Goal: Complete application form

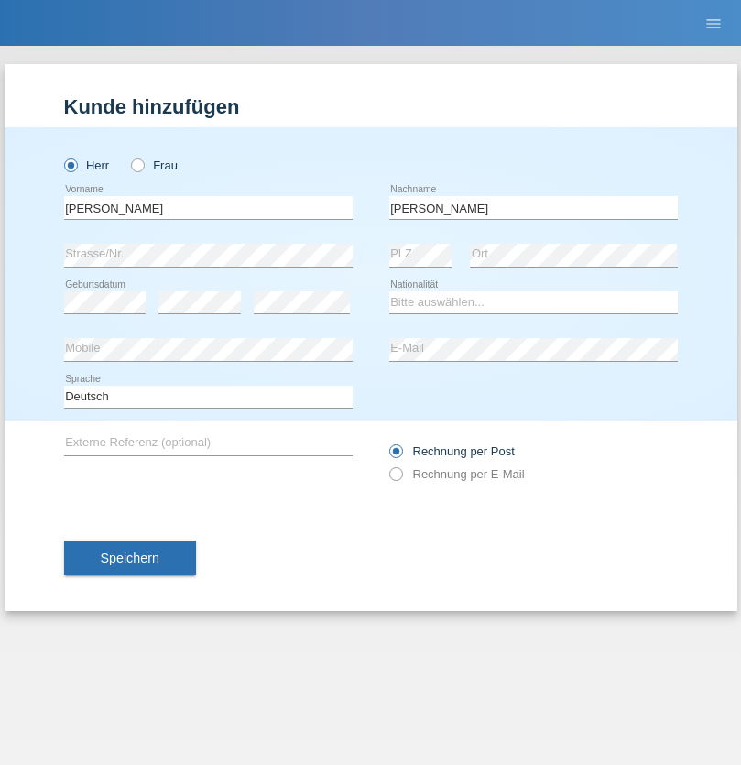
type input "[PERSON_NAME]"
select select "BG"
select select "C"
select select "15"
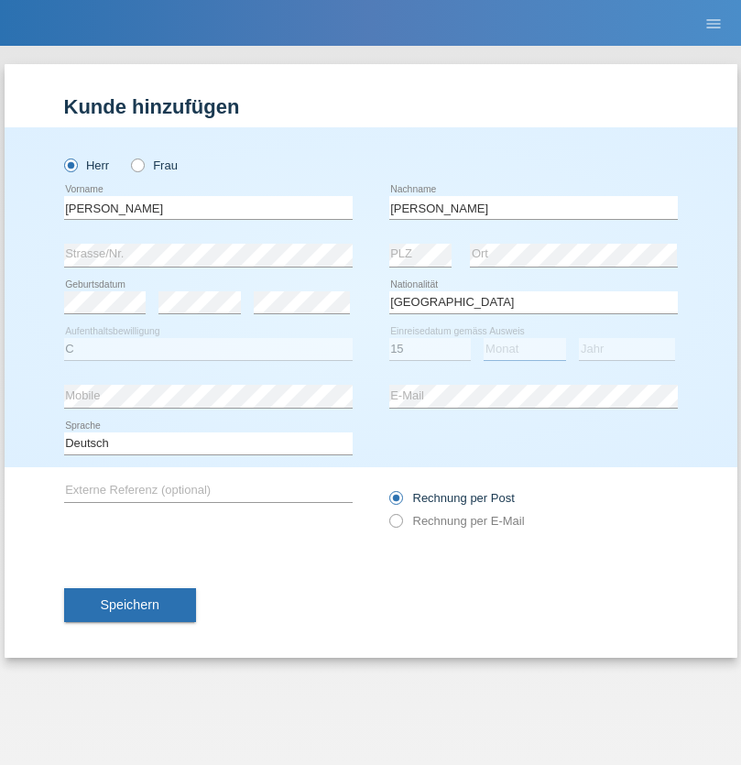
select select "08"
select select "2021"
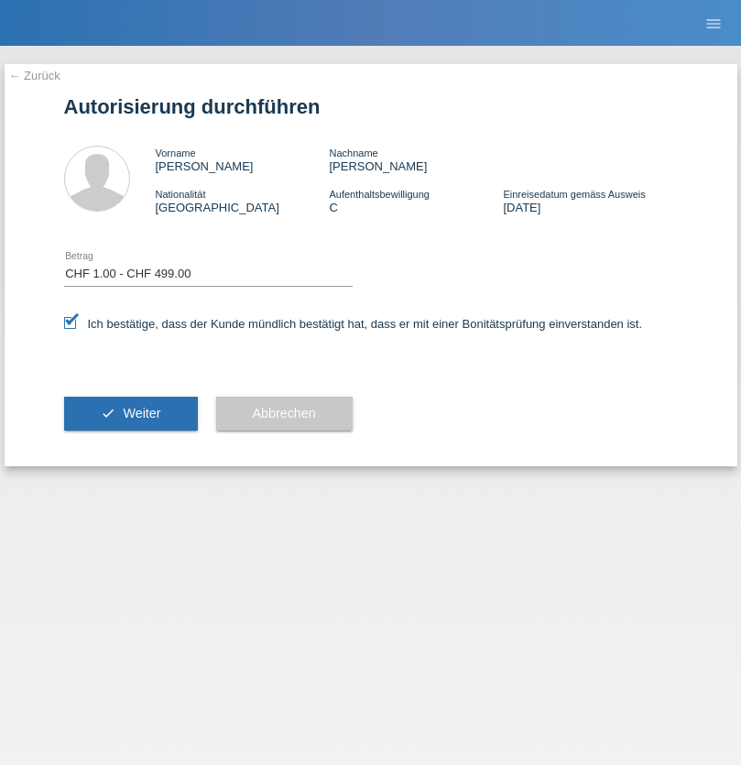
select select "1"
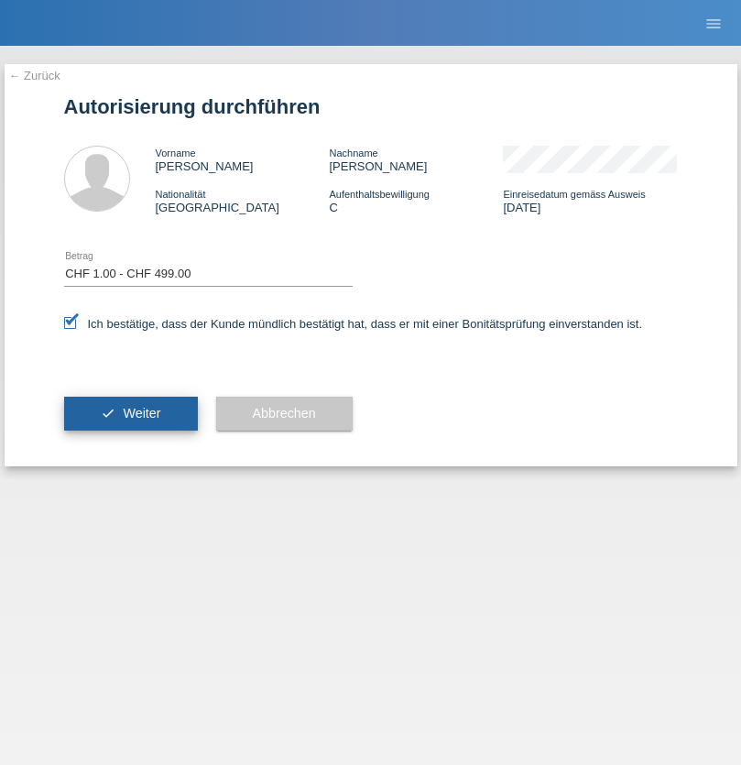
click at [130, 413] on span "Weiter" at bounding box center [142, 413] width 38 height 15
